Goal: Task Accomplishment & Management: Use online tool/utility

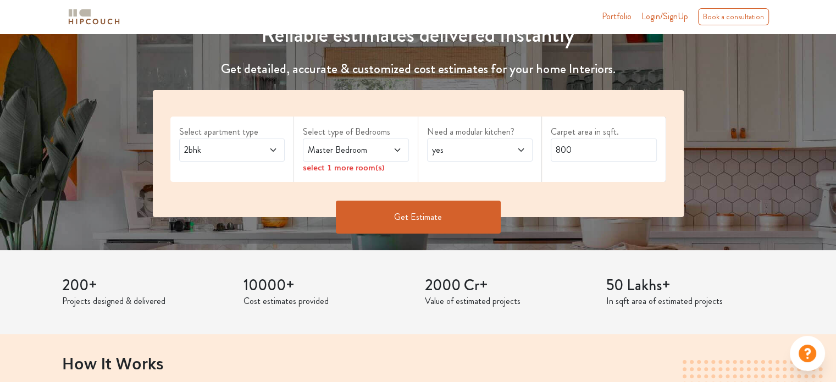
scroll to position [147, 0]
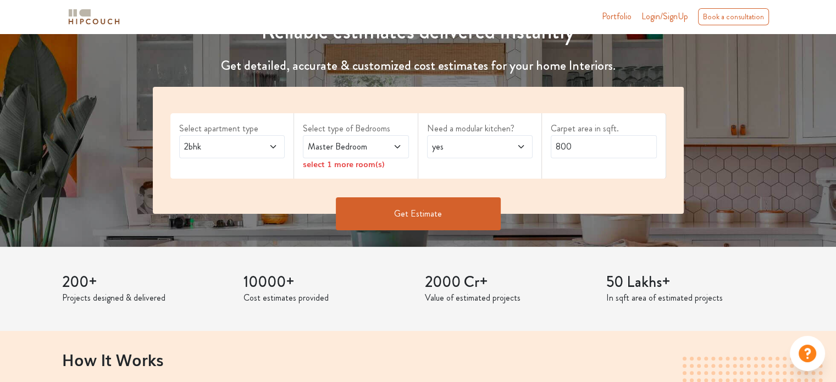
click at [259, 148] on span at bounding box center [265, 146] width 24 height 13
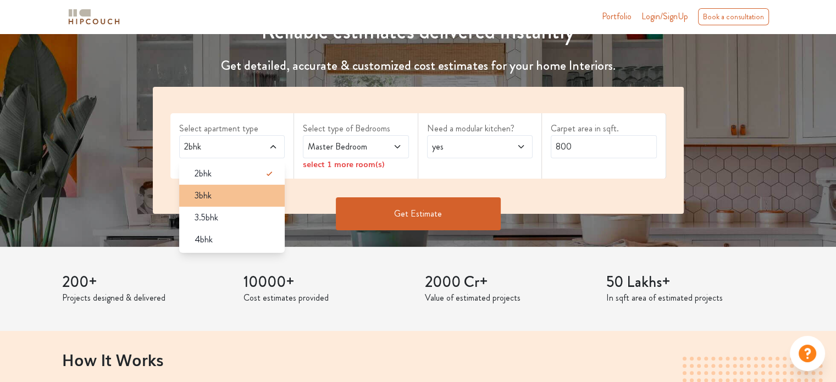
click at [233, 189] on div "3bhk" at bounding box center [235, 195] width 99 height 13
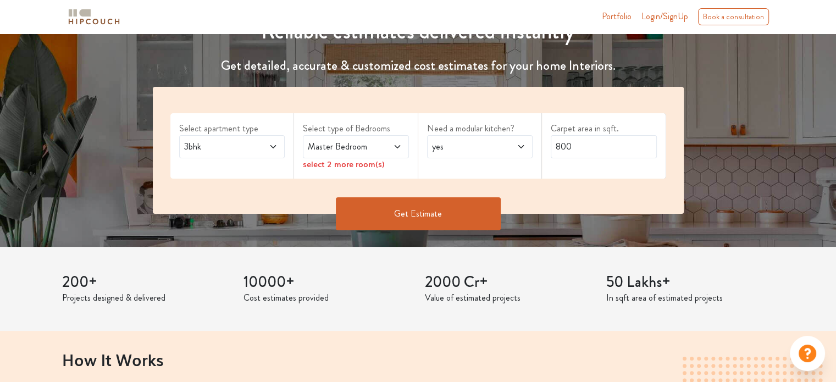
click at [323, 147] on span "Master Bedroom" at bounding box center [341, 146] width 72 height 13
click at [427, 167] on div "Need a modular kitchen? yes" at bounding box center [480, 145] width 124 height 65
click at [377, 149] on span at bounding box center [389, 146] width 24 height 13
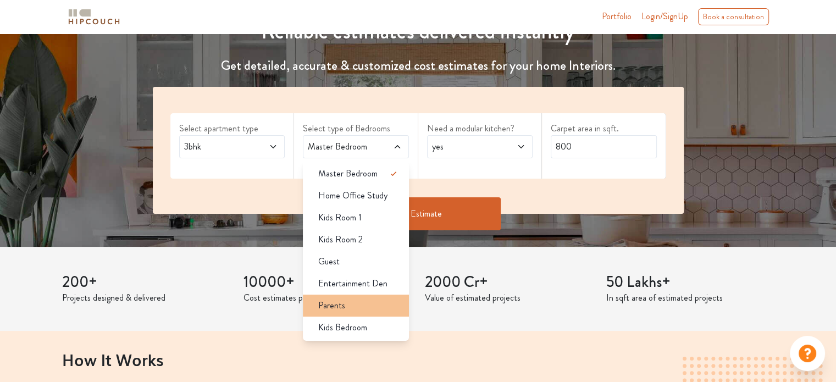
click at [345, 307] on div "Parents" at bounding box center [358, 305] width 99 height 13
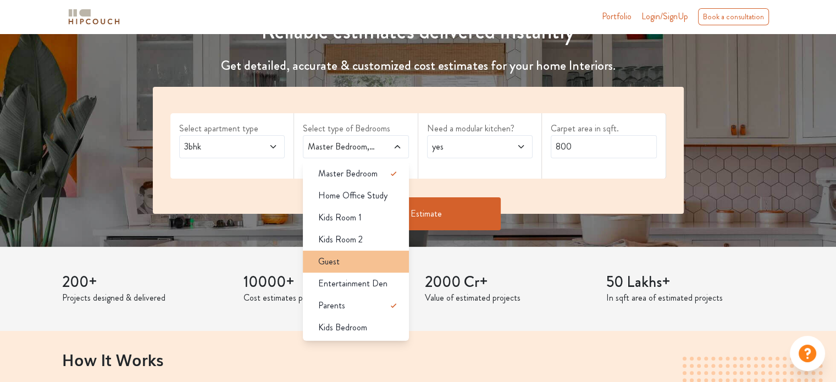
click at [340, 257] on div "Guest" at bounding box center [358, 261] width 99 height 13
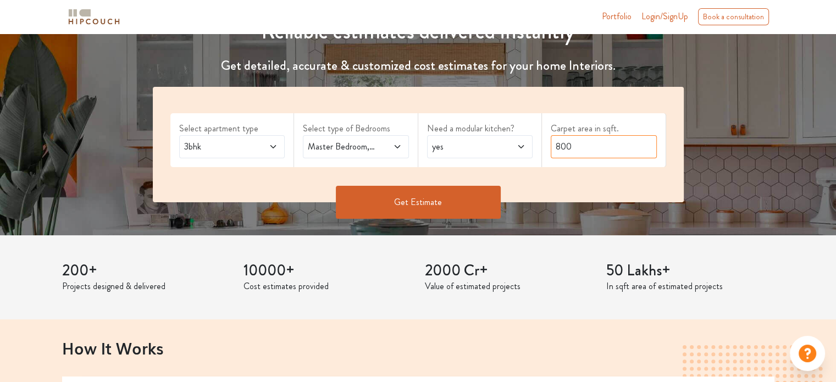
click at [571, 145] on input "800" at bounding box center [603, 146] width 106 height 23
type input "1350"
click at [413, 202] on button "Get Estimate" at bounding box center [418, 202] width 165 height 33
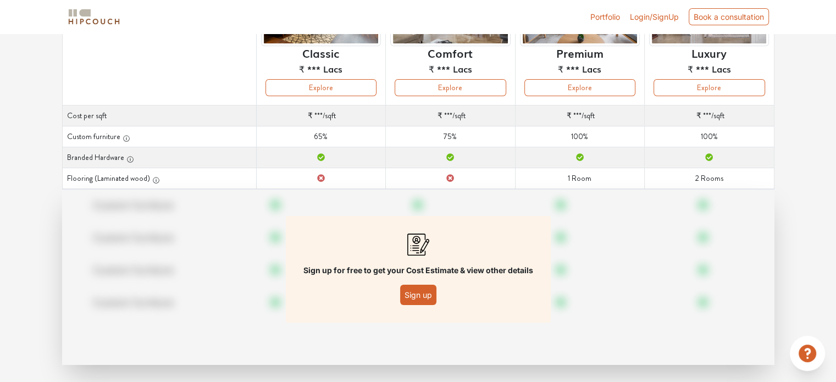
scroll to position [158, 0]
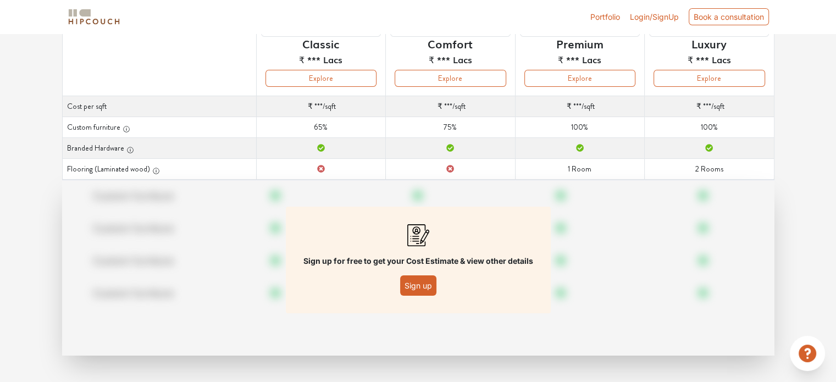
click at [419, 287] on button "Sign up" at bounding box center [418, 285] width 36 height 20
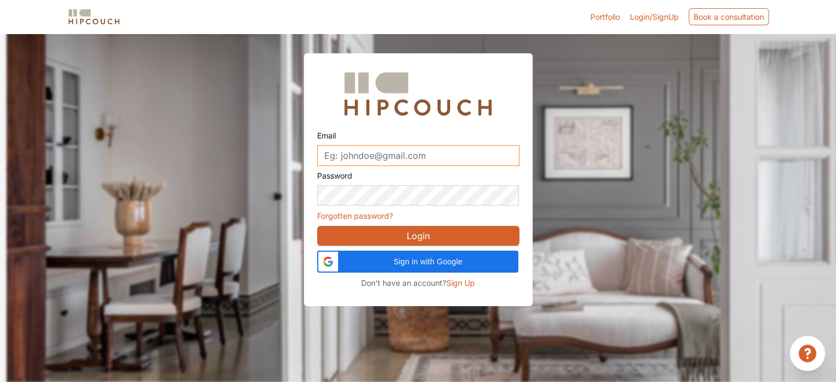
click at [372, 153] on input "Email" at bounding box center [418, 155] width 202 height 21
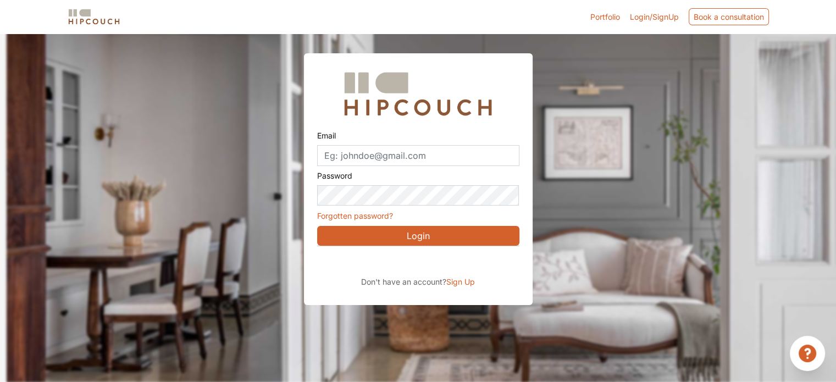
click at [455, 282] on span "Sign Up" at bounding box center [460, 281] width 29 height 9
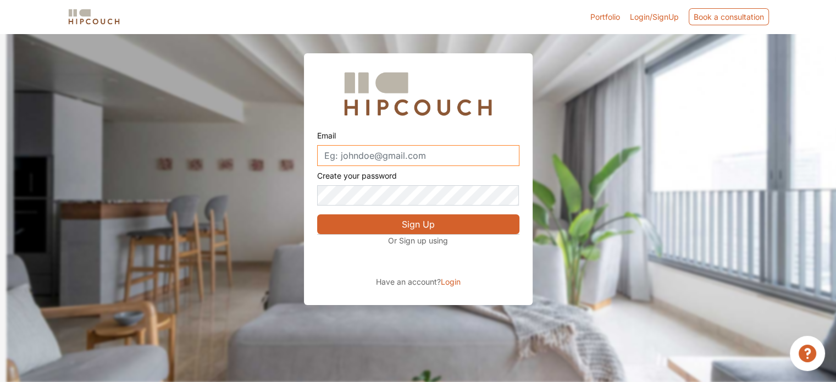
click at [359, 156] on input "Email" at bounding box center [418, 155] width 202 height 21
paste input "witapef822@inupup.com"
type input "witapef822@inupup.com"
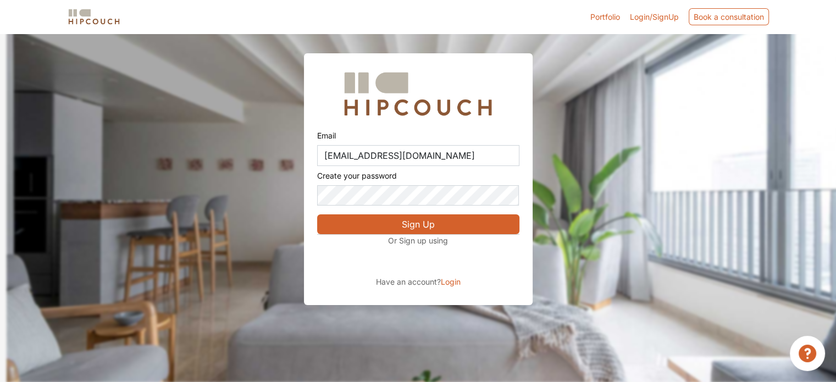
click at [371, 224] on button "Sign Up" at bounding box center [418, 224] width 202 height 20
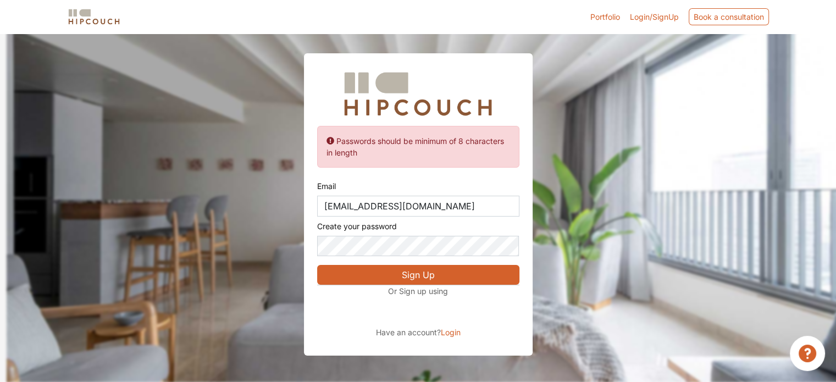
click at [369, 271] on button "Sign Up" at bounding box center [418, 275] width 202 height 20
click at [407, 275] on button "Sign Up" at bounding box center [418, 275] width 202 height 20
click at [374, 274] on button "Sign Up" at bounding box center [418, 275] width 202 height 20
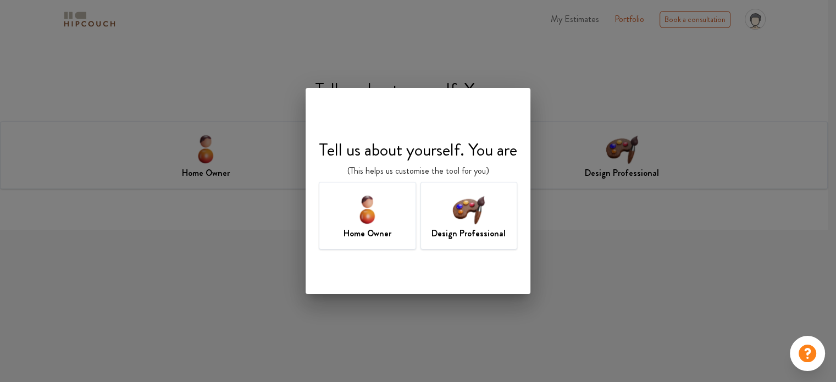
click at [374, 211] on img at bounding box center [367, 209] width 36 height 36
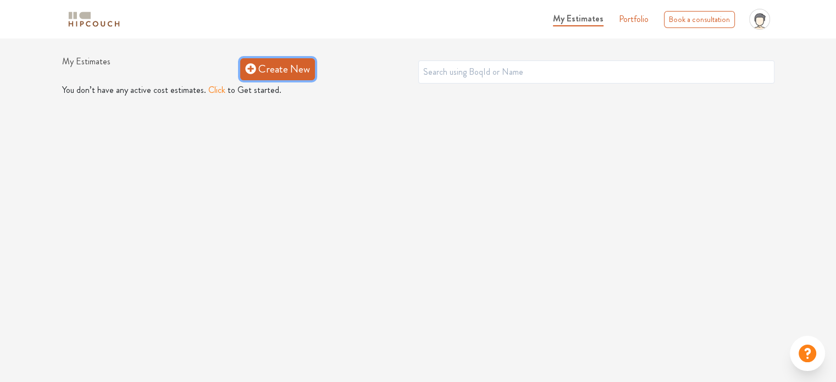
click at [293, 75] on link "Create New" at bounding box center [277, 69] width 75 height 22
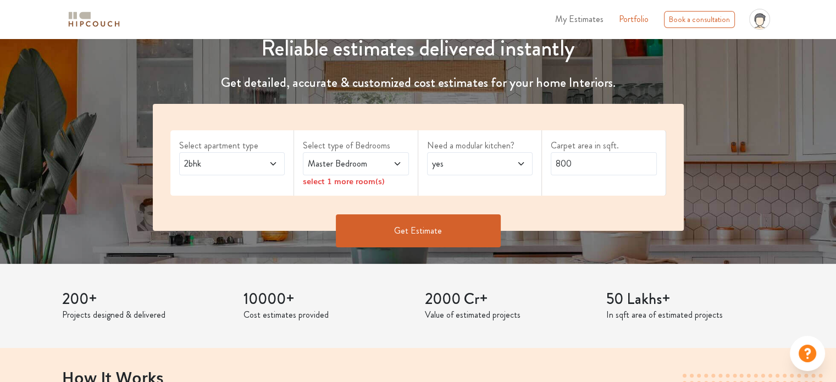
scroll to position [136, 0]
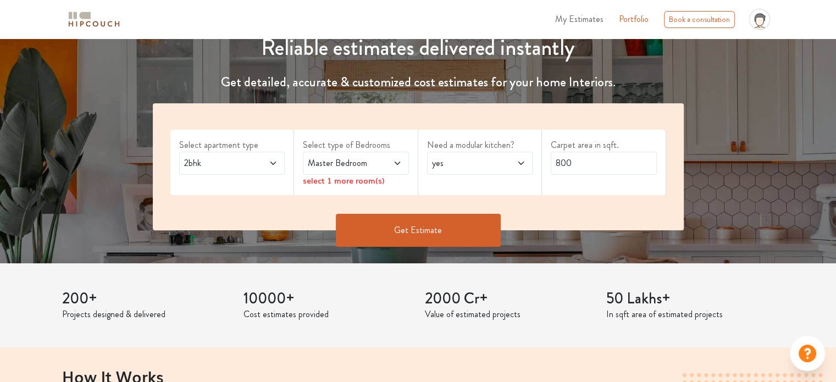
click at [269, 166] on icon at bounding box center [273, 163] width 9 height 9
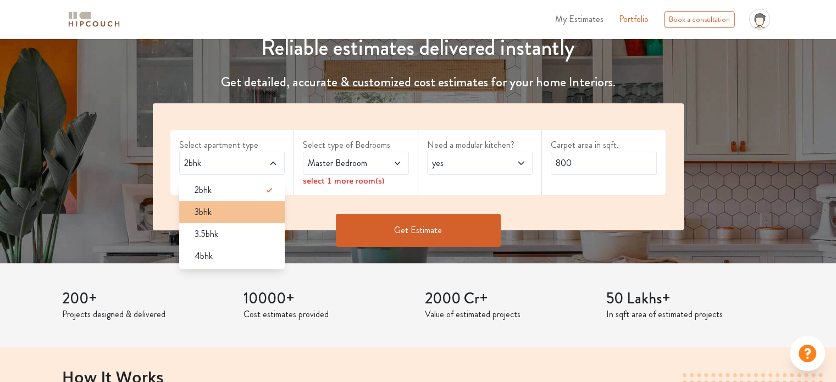
click at [214, 206] on div "3bhk" at bounding box center [235, 211] width 99 height 13
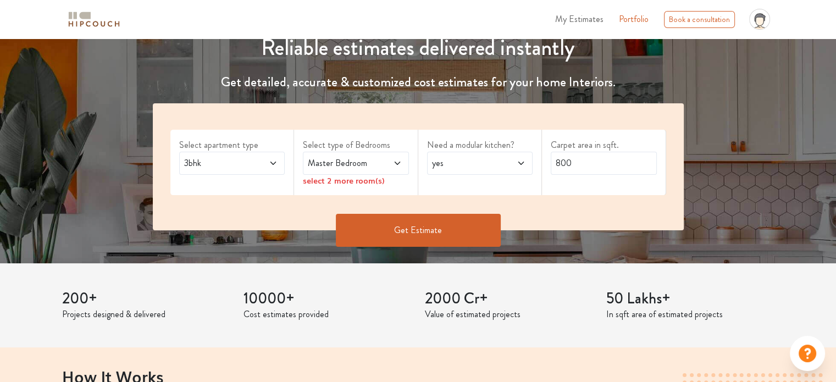
click at [342, 168] on span "Master Bedroom" at bounding box center [341, 163] width 72 height 13
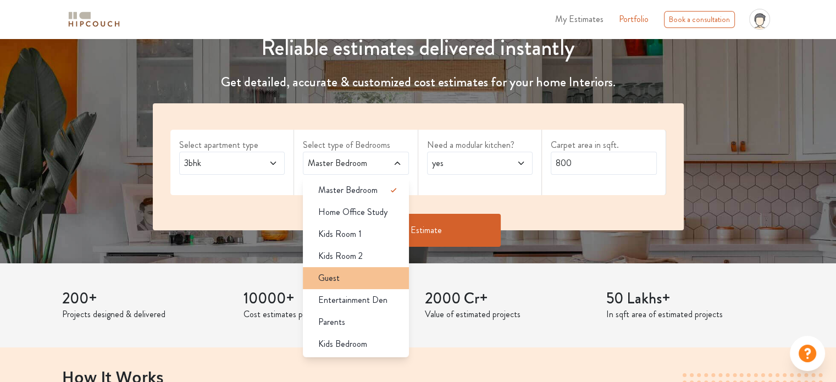
click at [343, 275] on div "Guest" at bounding box center [358, 277] width 99 height 13
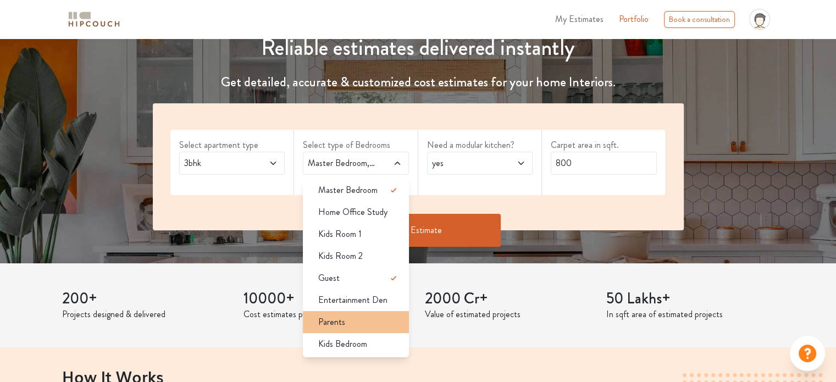
click at [346, 331] on li "Parents" at bounding box center [356, 322] width 106 height 22
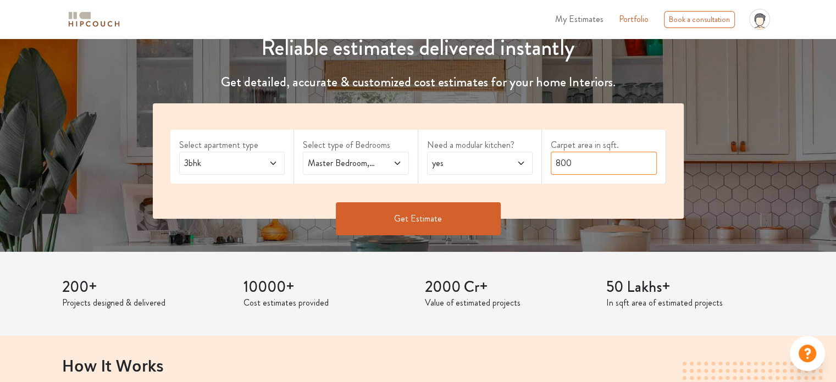
click at [580, 161] on input "800" at bounding box center [603, 163] width 106 height 23
type input "1350"
click at [442, 216] on button "Get Estimate" at bounding box center [418, 218] width 165 height 33
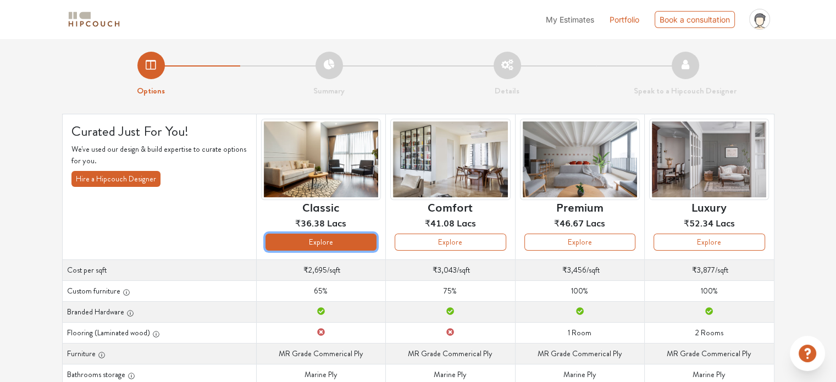
click at [338, 242] on button "Explore" at bounding box center [320, 241] width 111 height 17
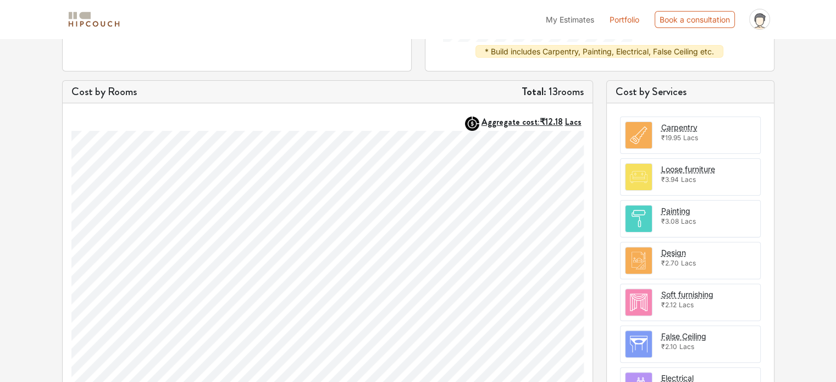
scroll to position [290, 0]
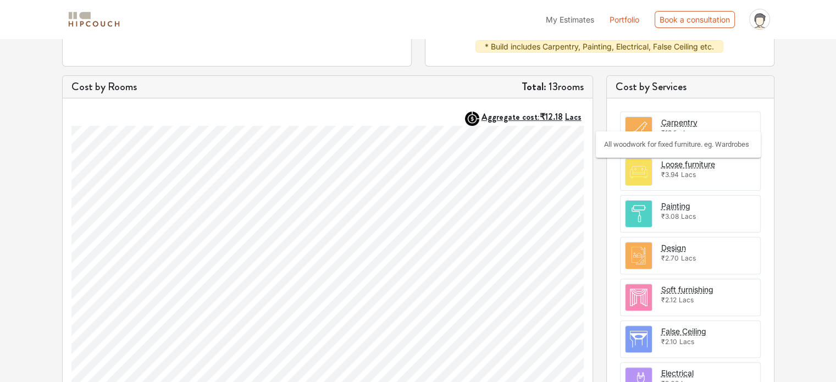
click at [678, 123] on div "Carpentry" at bounding box center [679, 122] width 36 height 12
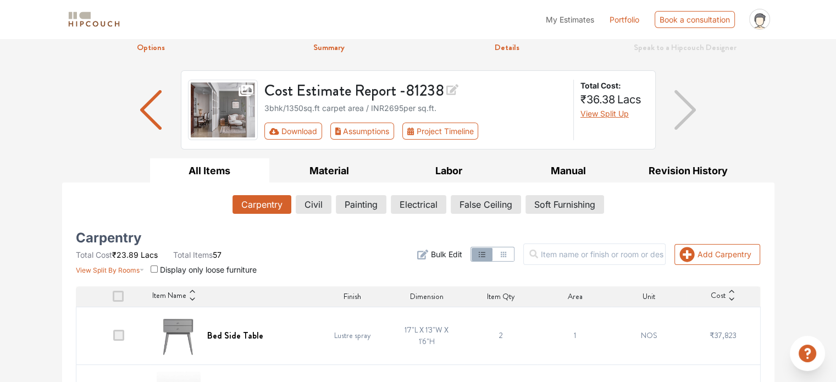
scroll to position [44, 0]
click at [307, 131] on button "Download" at bounding box center [293, 130] width 58 height 17
click at [292, 132] on button "Download" at bounding box center [293, 130] width 58 height 17
click at [365, 130] on button "Assumptions" at bounding box center [362, 130] width 64 height 17
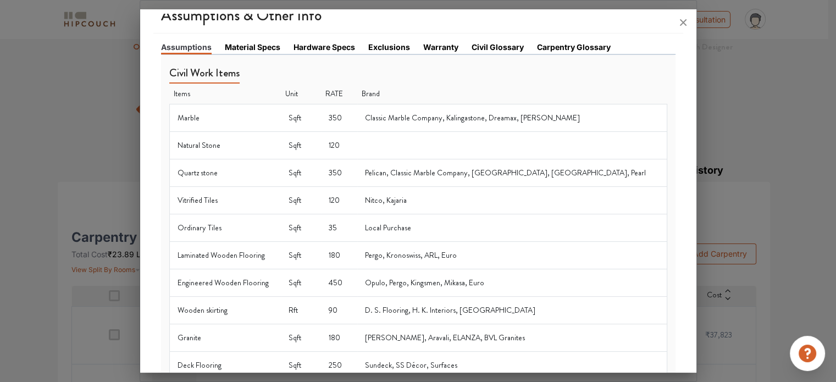
scroll to position [20, 0]
click at [243, 45] on link "Material Specs" at bounding box center [252, 47] width 55 height 12
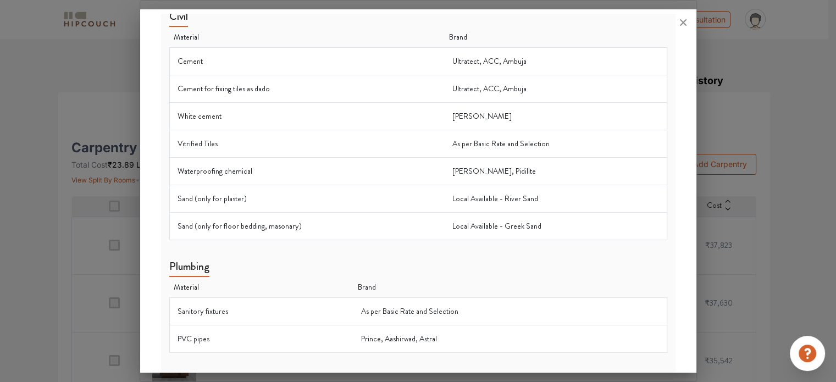
scroll to position [0, 0]
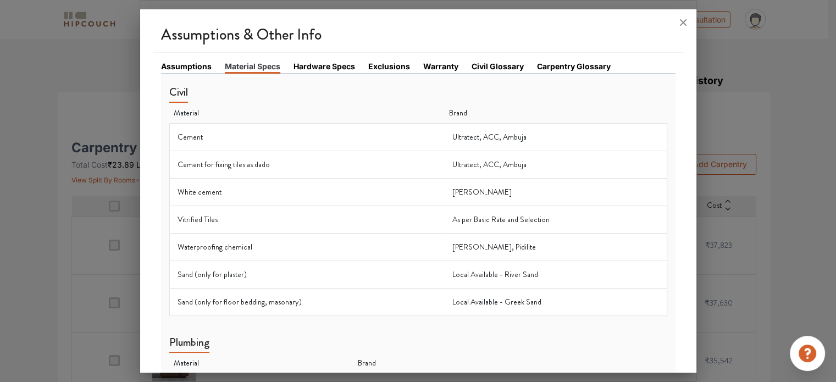
click at [322, 60] on link "Hardware Specs" at bounding box center [324, 66] width 62 height 12
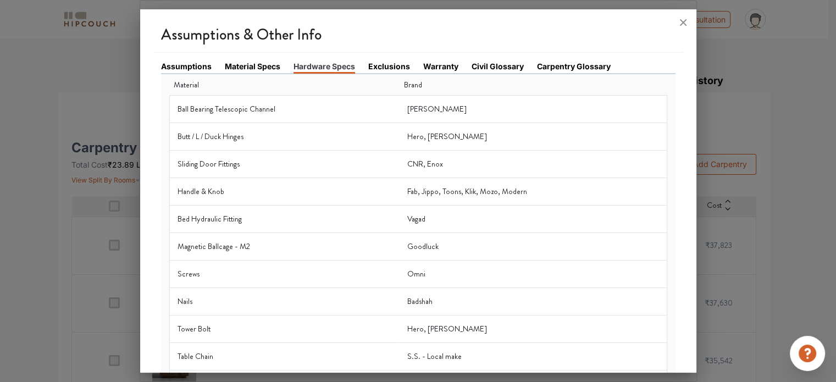
click at [373, 70] on link "Exclusions" at bounding box center [389, 66] width 42 height 12
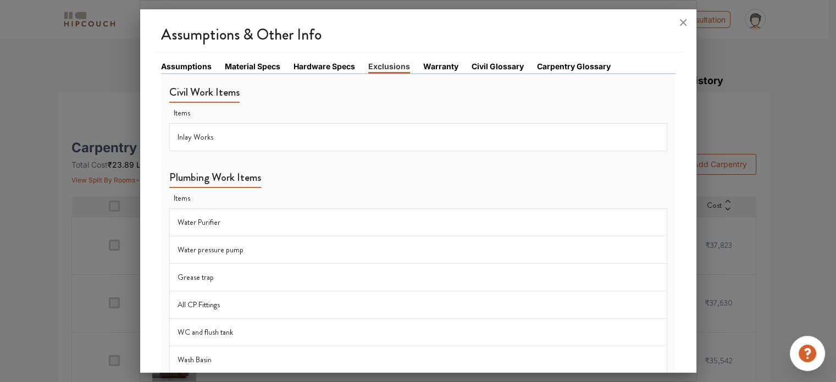
click at [444, 29] on div at bounding box center [418, 22] width 556 height 26
click at [435, 25] on div at bounding box center [418, 22] width 556 height 26
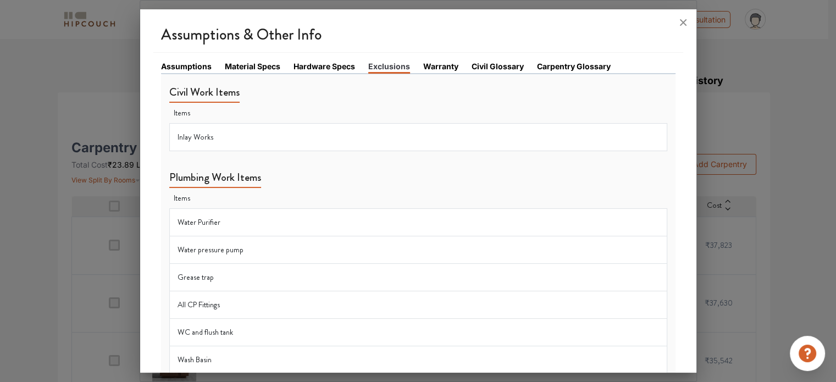
drag, startPoint x: 447, startPoint y: 67, endPoint x: 440, endPoint y: 65, distance: 7.3
click at [440, 65] on link "Warranty" at bounding box center [440, 66] width 35 height 12
